Goal: Task Accomplishment & Management: Complete application form

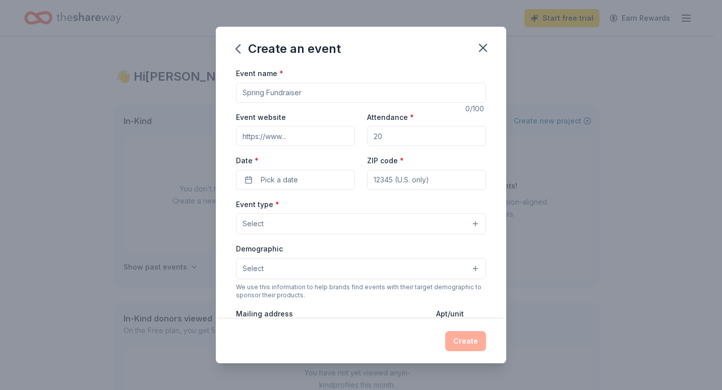
click at [304, 179] on button "Pick a date" at bounding box center [295, 180] width 119 height 20
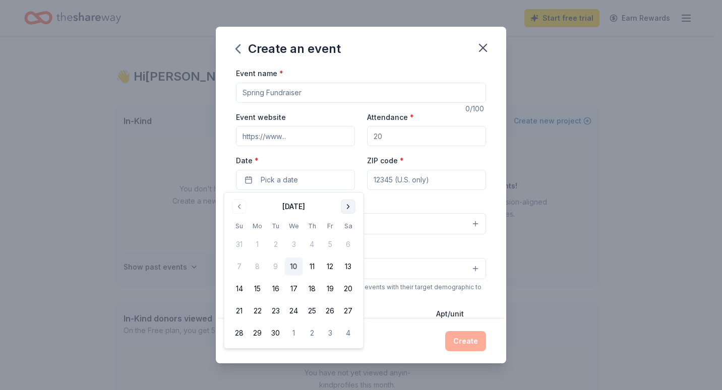
click at [349, 202] on button "Go to next month" at bounding box center [348, 207] width 14 height 14
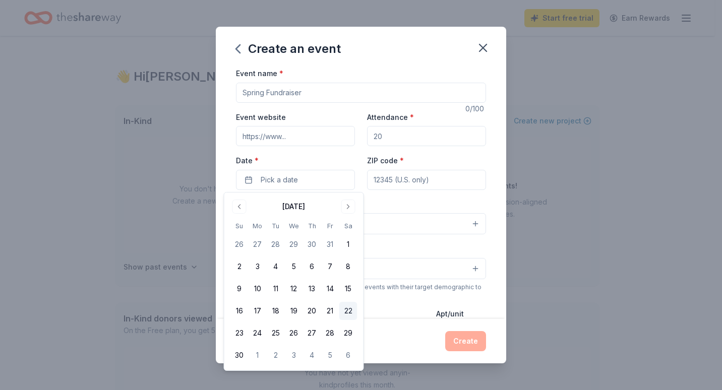
click at [342, 309] on button "22" at bounding box center [348, 311] width 18 height 18
click at [311, 96] on input "Event name *" at bounding box center [361, 93] width 250 height 20
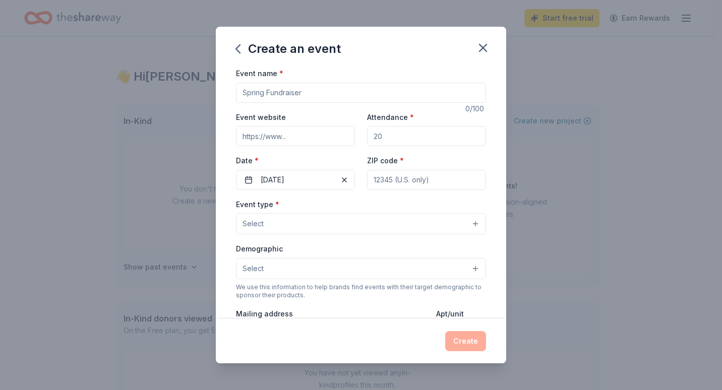
type input "Z"
type input "15th Annual Feed the Community Event- Cookout"
click at [383, 134] on input "Attendance *" at bounding box center [426, 136] width 119 height 20
click at [382, 134] on input "Attendance *" at bounding box center [426, 136] width 119 height 20
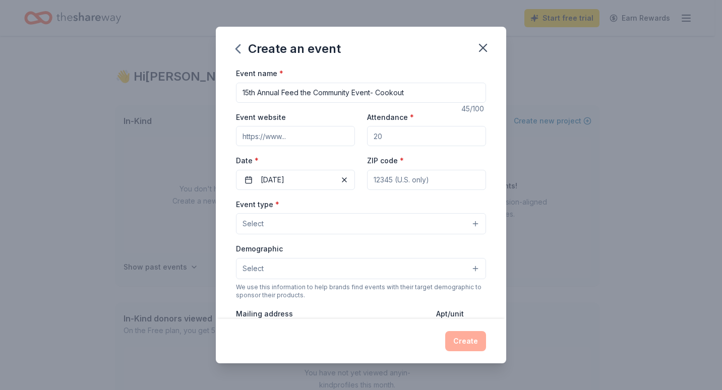
click at [379, 136] on input "Attendance *" at bounding box center [426, 136] width 119 height 20
type input "400"
click at [308, 139] on input "Event website" at bounding box center [295, 136] width 119 height 20
type input "[DOMAIN_NAME]"
click at [404, 204] on div "Event type * Select" at bounding box center [361, 216] width 250 height 37
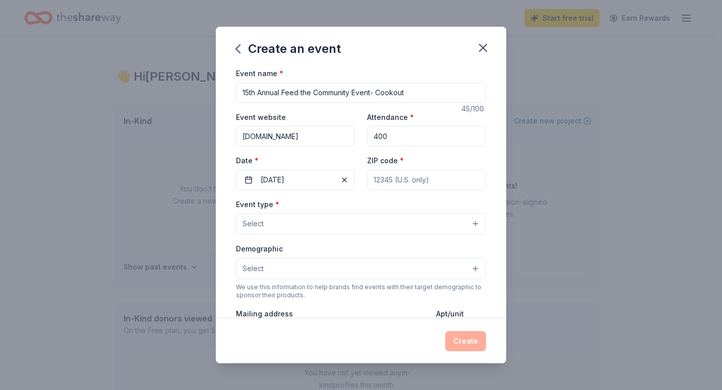
click at [397, 174] on input "ZIP code *" at bounding box center [426, 180] width 119 height 20
type input "85345"
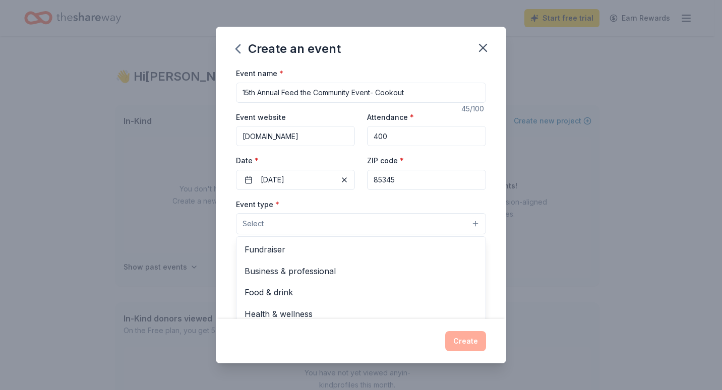
click at [308, 222] on button "Select" at bounding box center [361, 223] width 250 height 21
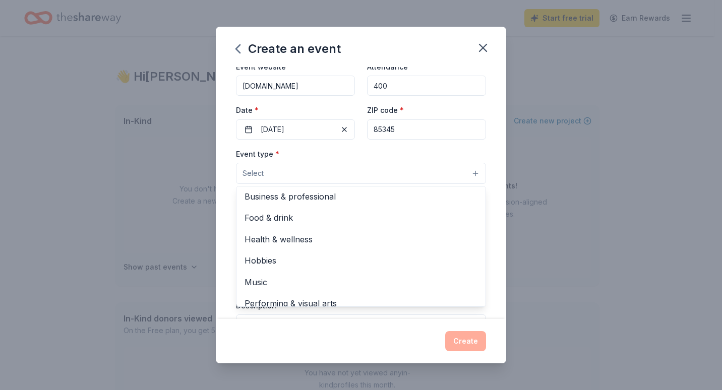
scroll to position [24, 0]
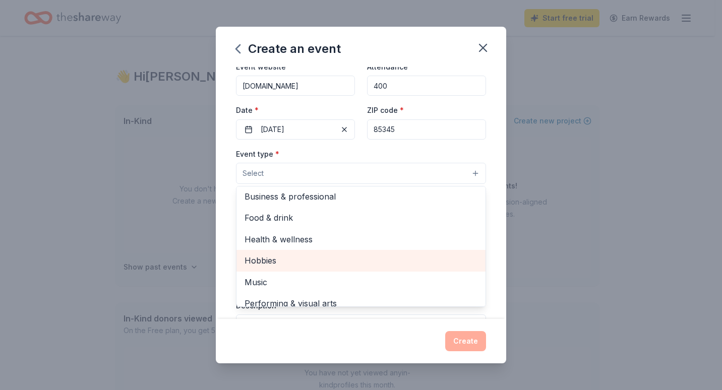
drag, startPoint x: 245, startPoint y: 261, endPoint x: 252, endPoint y: 261, distance: 7.1
click at [245, 261] on span "Hobbies" at bounding box center [361, 260] width 233 height 13
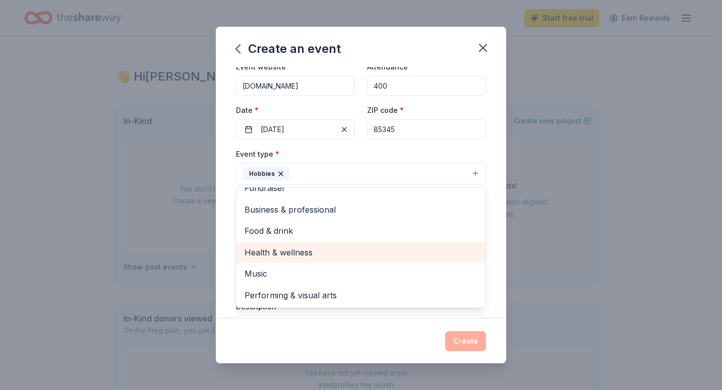
scroll to position [12, 0]
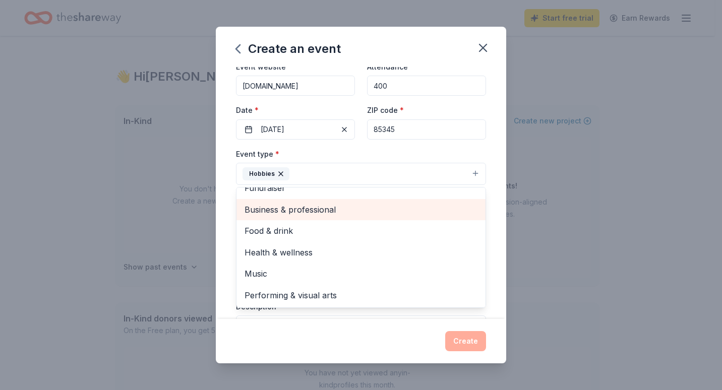
click at [259, 215] on span "Business & professional" at bounding box center [361, 209] width 233 height 13
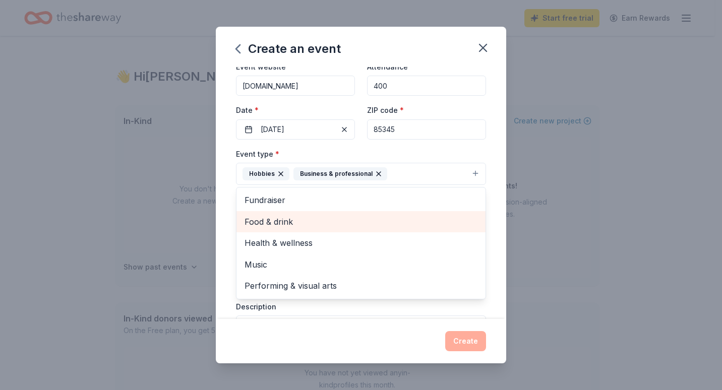
click at [304, 231] on div "Food & drink" at bounding box center [361, 221] width 249 height 21
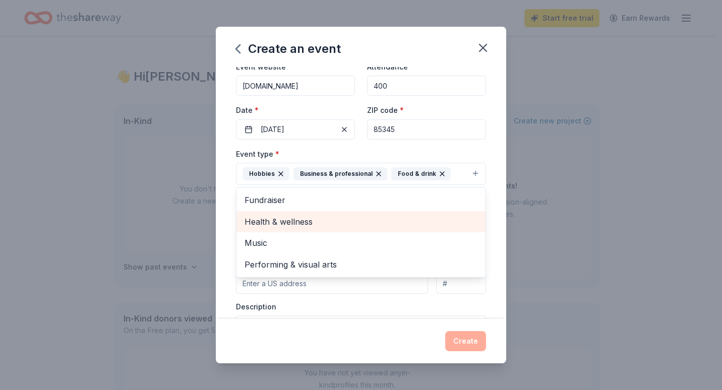
click at [304, 231] on div "Health & wellness" at bounding box center [361, 221] width 249 height 21
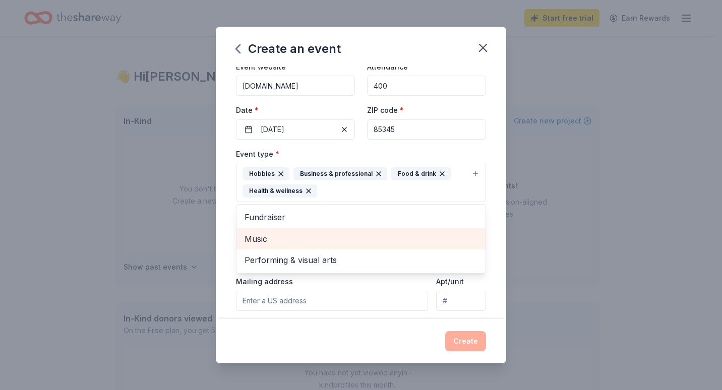
click at [292, 240] on span "Music" at bounding box center [361, 239] width 233 height 13
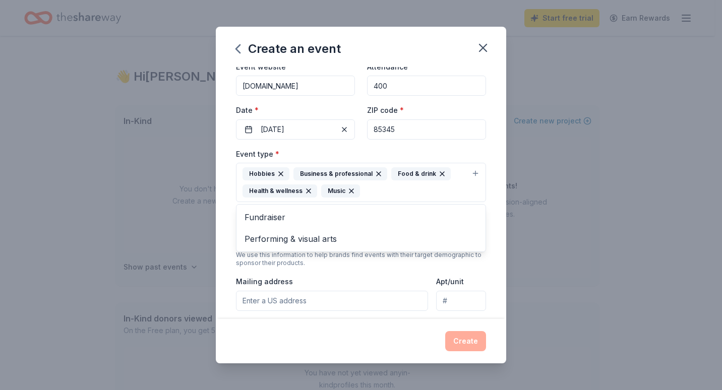
click at [221, 237] on div "Event name * 15th Annual Feed the Community Event- Cookout 45 /100 Event websit…" at bounding box center [361, 193] width 291 height 252
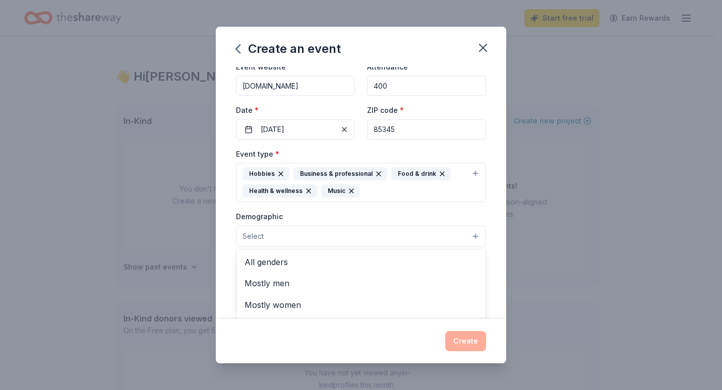
click at [257, 235] on span "Select" at bounding box center [253, 237] width 21 height 12
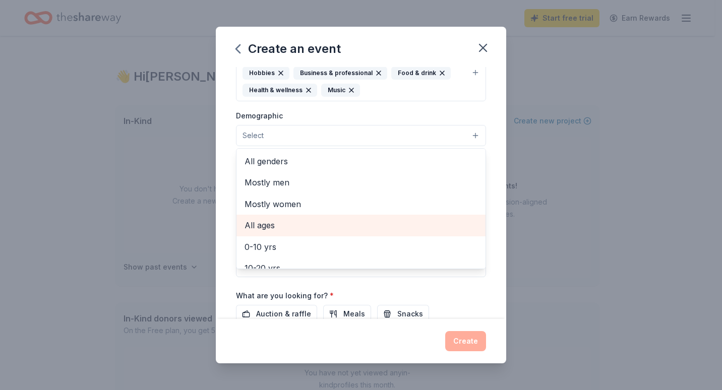
click at [263, 223] on span "All ages" at bounding box center [361, 225] width 233 height 13
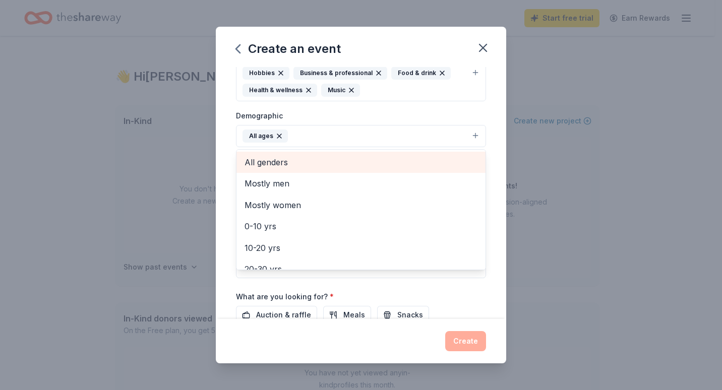
click at [269, 165] on span "All genders" at bounding box center [361, 162] width 233 height 13
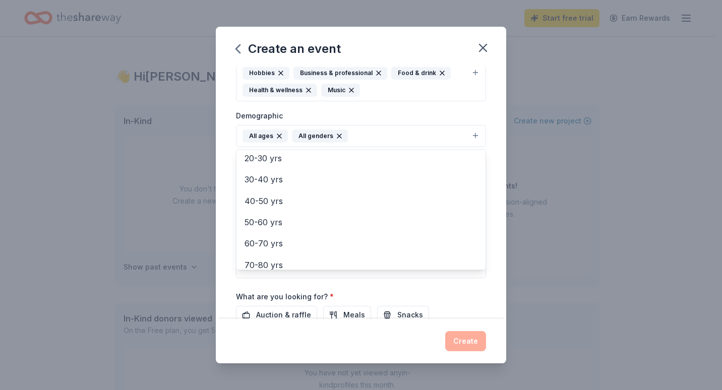
scroll to position [119, 0]
click at [232, 200] on div "Event name * 15th Annual Feed the Community Event- Cookout 45 /100 Event websit…" at bounding box center [361, 193] width 291 height 252
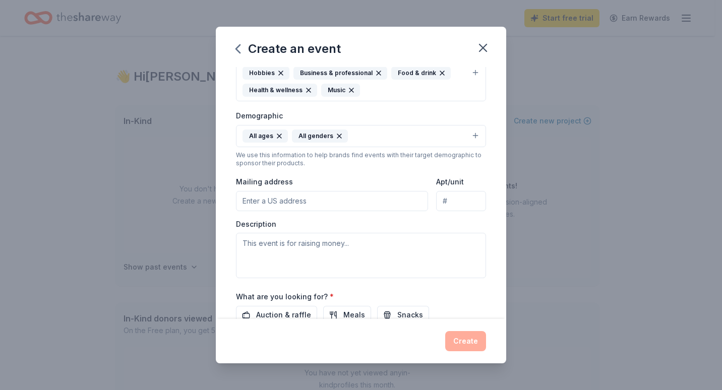
click at [357, 136] on button "All ages All genders" at bounding box center [361, 136] width 250 height 22
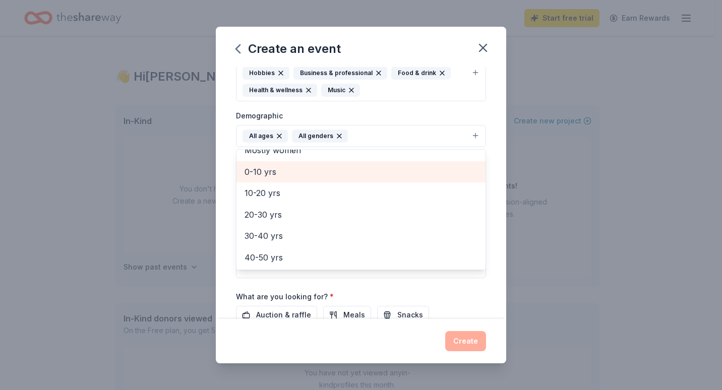
scroll to position [50, 0]
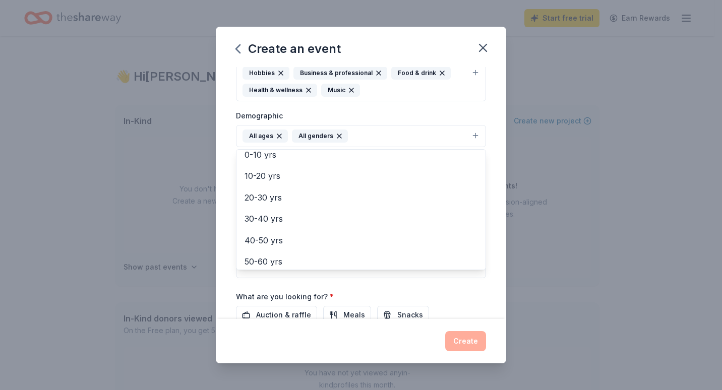
click at [231, 193] on div "Event name * 15th Annual Feed the Community Event- Cookout 45 /100 Event websit…" at bounding box center [361, 193] width 291 height 252
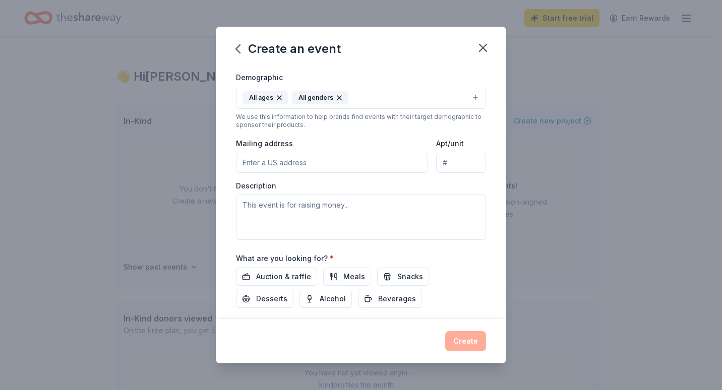
scroll to position [202, 0]
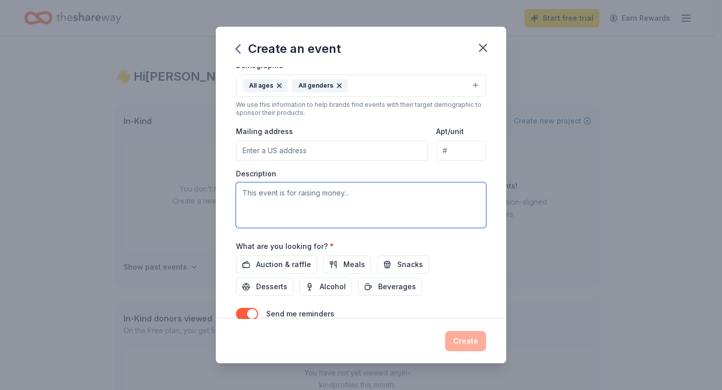
click at [257, 202] on textarea at bounding box center [361, 205] width 250 height 45
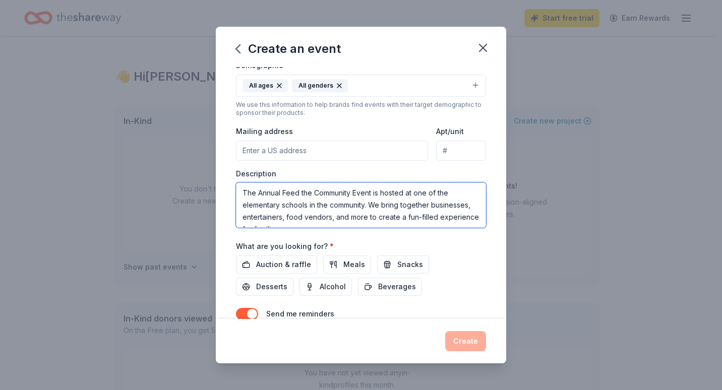
scroll to position [36, 0]
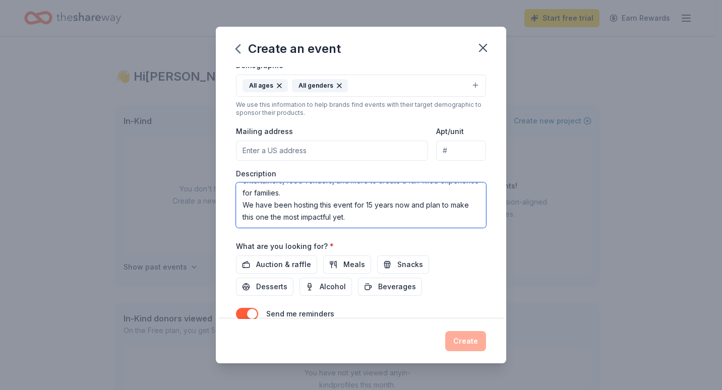
drag, startPoint x: 241, startPoint y: 192, endPoint x: 446, endPoint y: 257, distance: 215.2
click at [446, 257] on div "Event name * 15th Annual Feed the Community Event- Cookout 45 /100 Event websit…" at bounding box center [361, 107] width 250 height 485
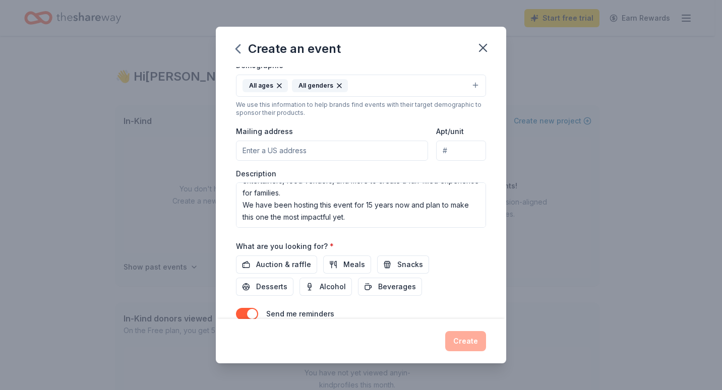
click at [383, 228] on div "Event name * 15th Annual Feed the Community Event- Cookout 45 /100 Event websit…" at bounding box center [361, 107] width 250 height 485
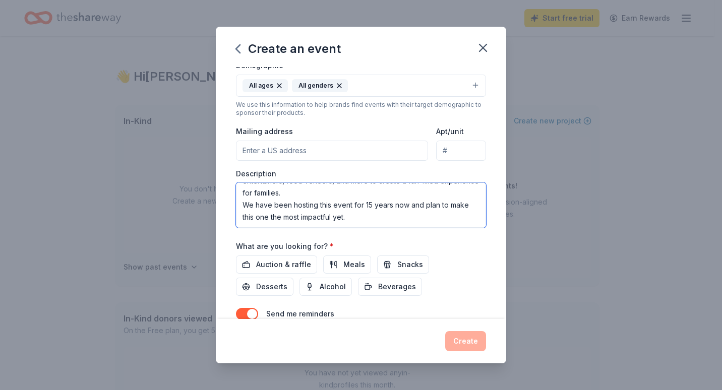
click at [388, 215] on textarea "The Annual Feed the Community Event is hosted at one of the elementary schools …" at bounding box center [361, 205] width 250 height 45
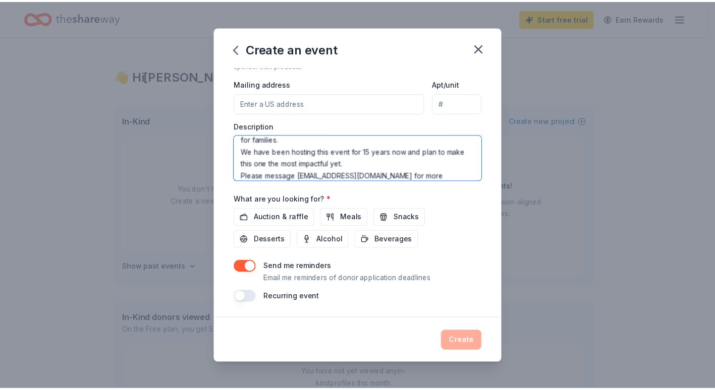
scroll to position [54, 0]
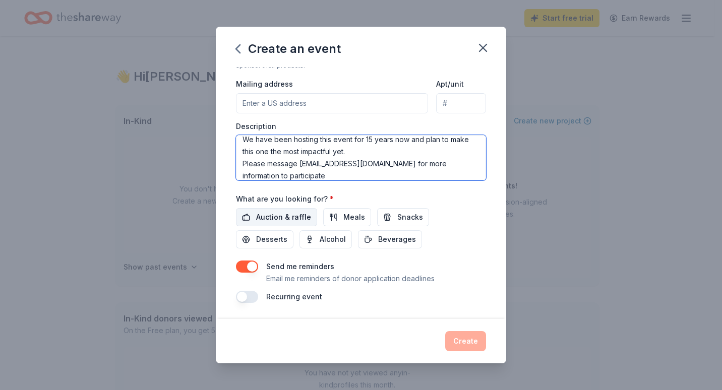
type textarea "The Annual Feed the Community Event is hosted at one of the elementary schools …"
click at [286, 216] on span "Auction & raffle" at bounding box center [283, 217] width 55 height 12
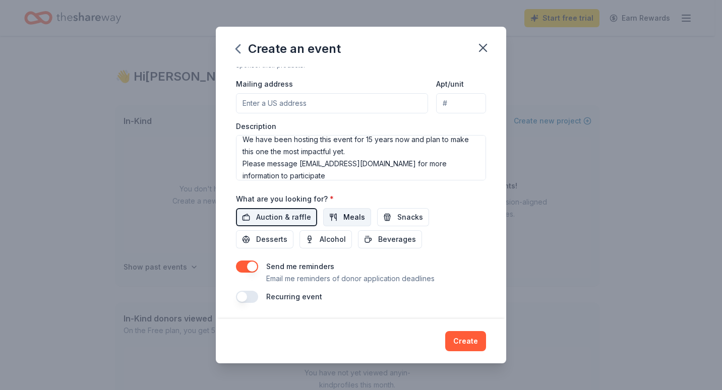
click at [338, 220] on button "Meals" at bounding box center [347, 217] width 48 height 18
click at [387, 217] on button "Snacks" at bounding box center [403, 217] width 52 height 18
click at [281, 243] on span "Desserts" at bounding box center [271, 240] width 31 height 12
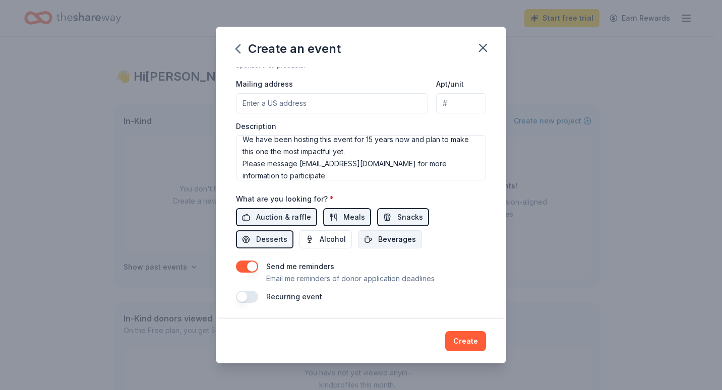
click at [385, 242] on span "Beverages" at bounding box center [397, 240] width 38 height 12
click at [462, 344] on button "Create" at bounding box center [465, 341] width 41 height 20
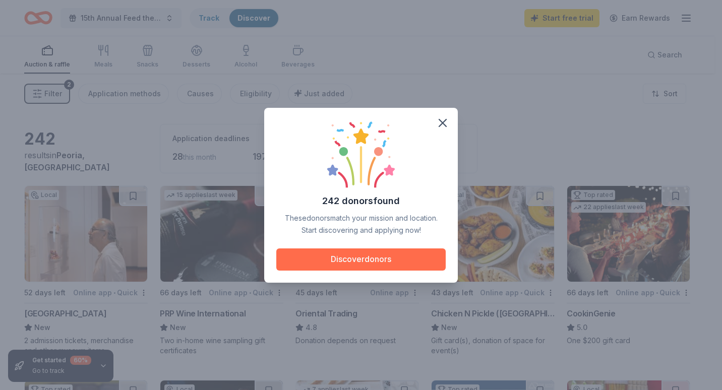
click at [366, 259] on button "Discover donors" at bounding box center [360, 260] width 169 height 22
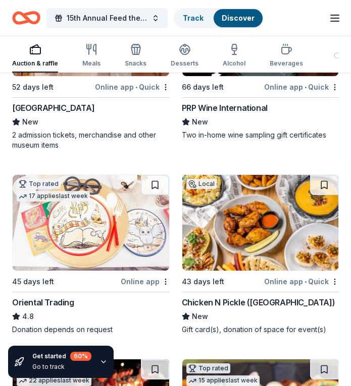
scroll to position [40, 0]
